Goal: Task Accomplishment & Management: Manage account settings

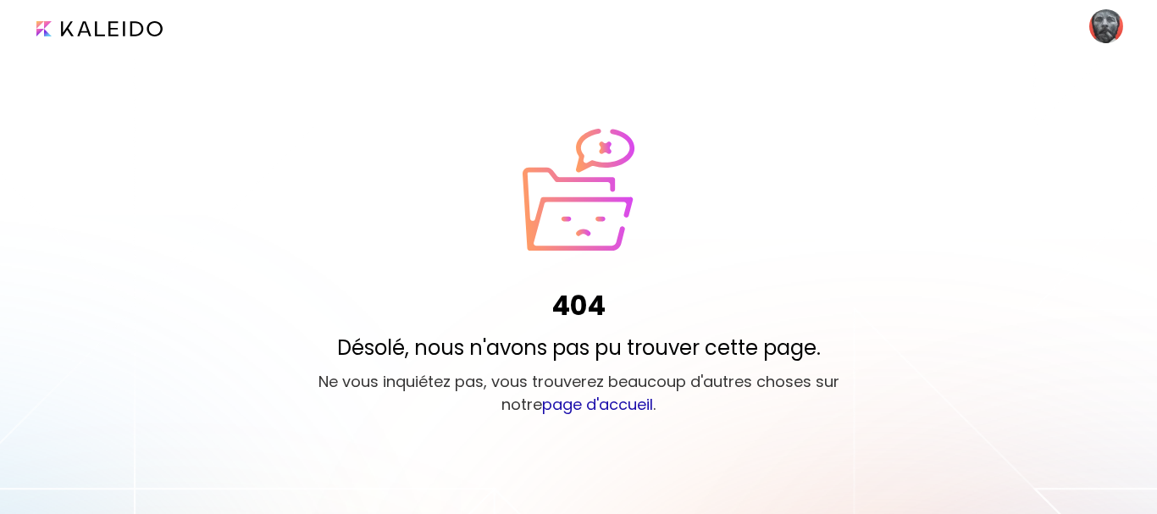
click at [1103, 32] on image at bounding box center [1107, 26] width 34 height 34
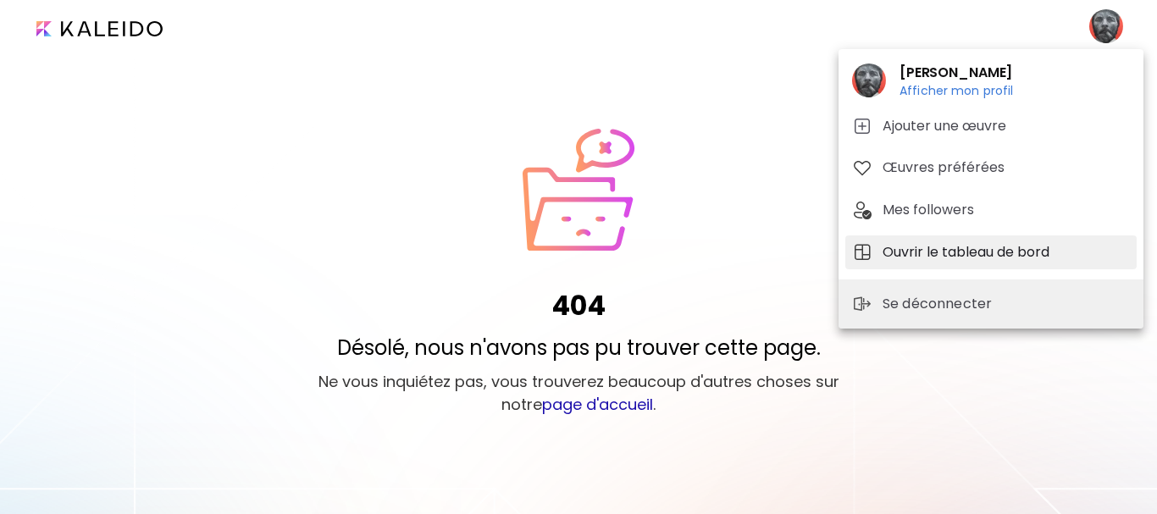
click at [913, 248] on h5 "Ouvrir le tableau de bord" at bounding box center [969, 252] width 172 height 20
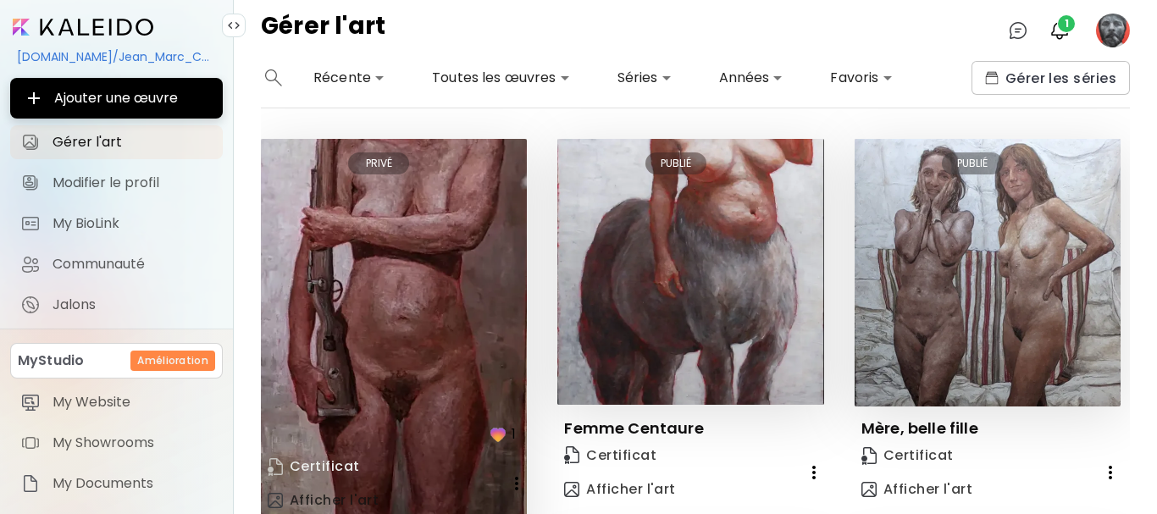
click at [338, 465] on span "Certificat" at bounding box center [314, 467] width 92 height 19
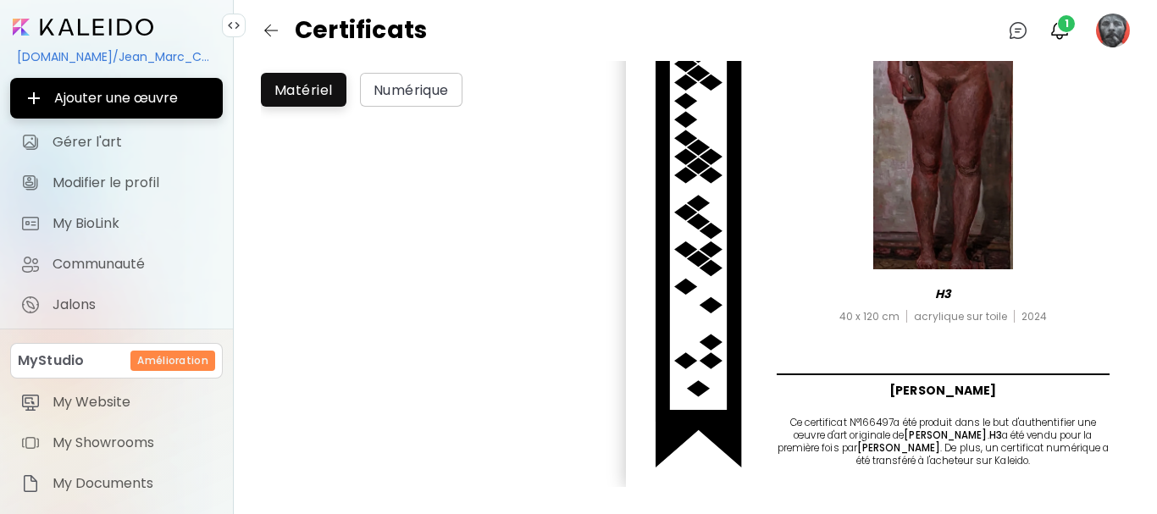
scroll to position [315, 0]
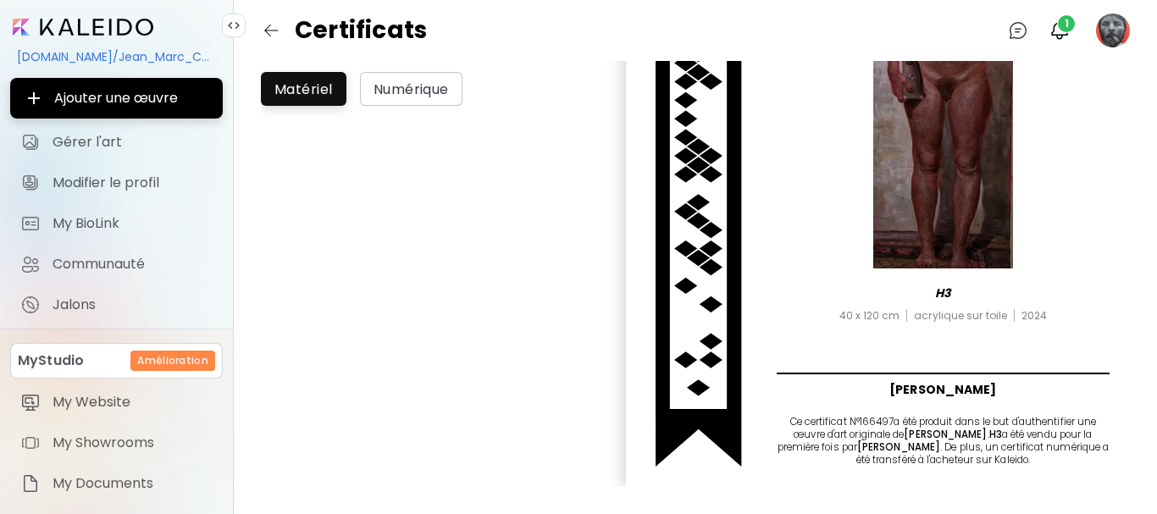
drag, startPoint x: 759, startPoint y: 408, endPoint x: 972, endPoint y: 450, distance: 216.9
click at [972, 450] on div "Certificat d'authenticité H3 40 x 120 cm acrylique sur toile 2024 [PERSON_NAME]…" at bounding box center [878, 130] width 504 height 713
copy h6 "Ce certificat N° 166497 a été produit dans le but d'authentifier une œuvre d'ar…"
